Goal: Find specific page/section: Find specific page/section

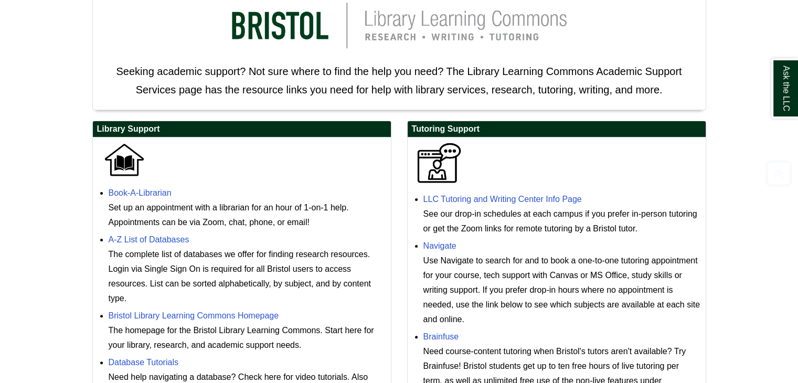
scroll to position [210, 0]
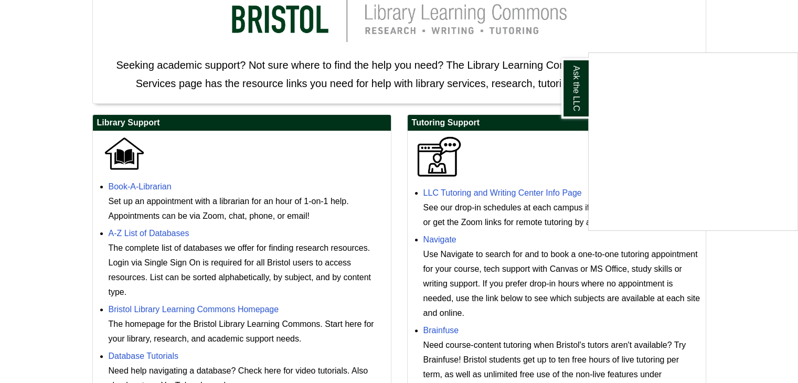
click at [461, 191] on div "Ask the LLC" at bounding box center [399, 191] width 798 height 383
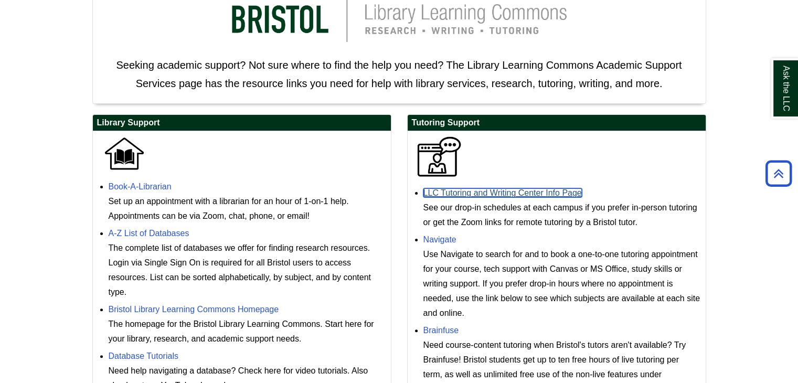
click at [461, 191] on link "LLC Tutoring and Writing Center Info Page" at bounding box center [502, 192] width 158 height 9
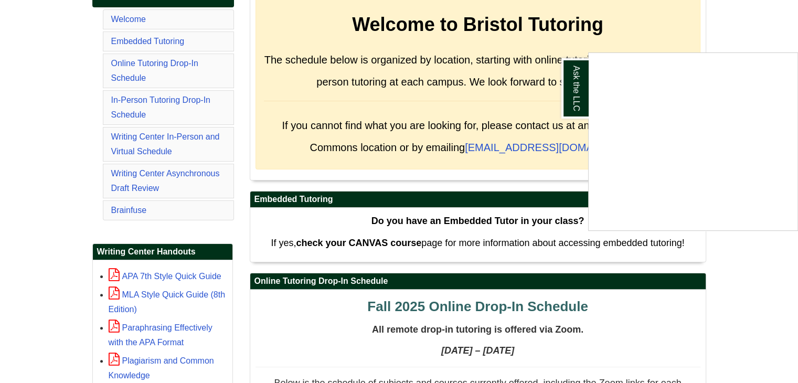
scroll to position [210, 0]
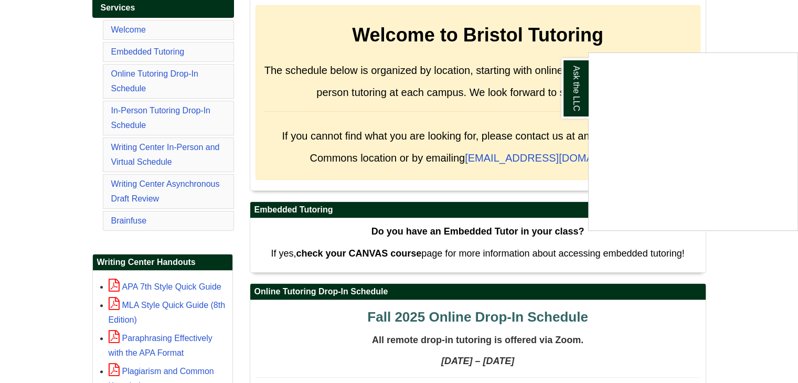
click at [139, 147] on div "Ask the LLC" at bounding box center [399, 191] width 798 height 383
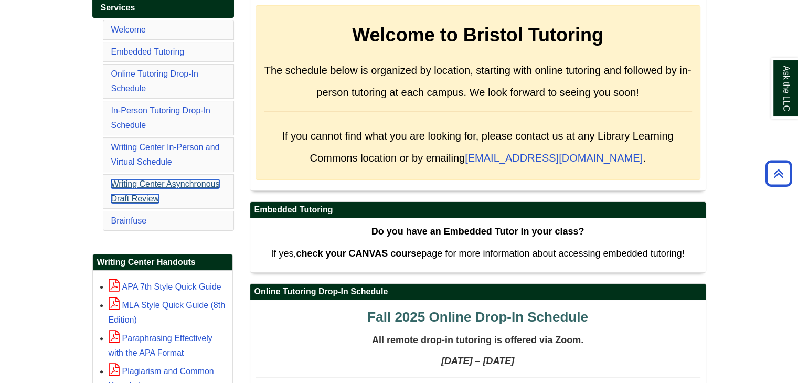
click at [150, 181] on link "Writing Center Asynchronous Draft Review" at bounding box center [165, 191] width 109 height 24
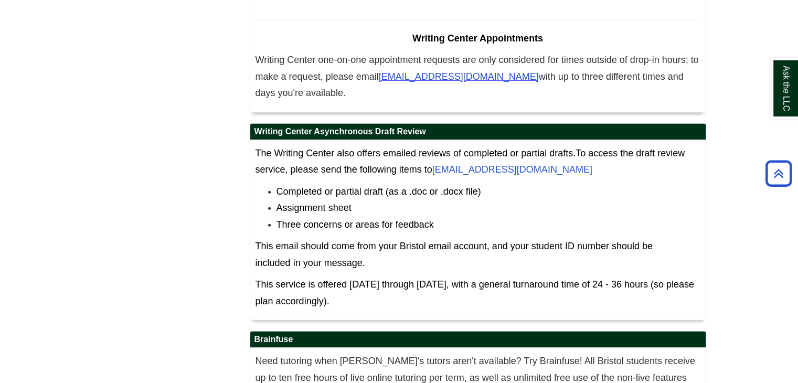
scroll to position [6461, 0]
